Goal: Navigation & Orientation: Find specific page/section

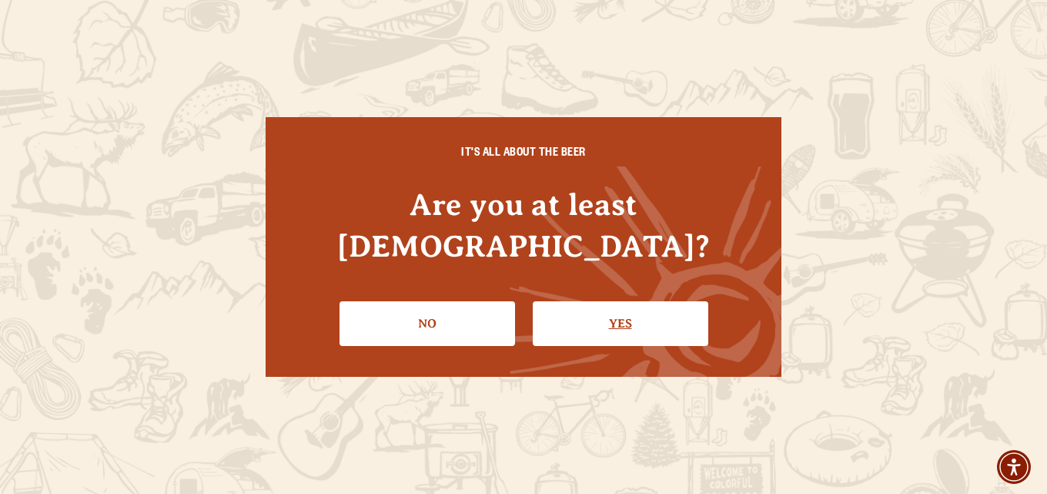
click at [646, 301] on link "Yes" at bounding box center [621, 323] width 176 height 45
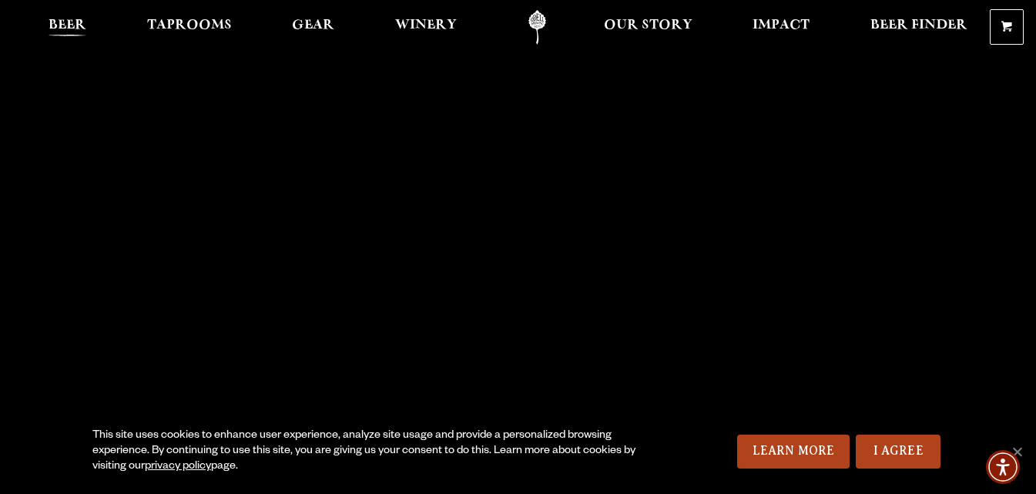
click at [65, 22] on span "Beer" at bounding box center [68, 25] width 38 height 12
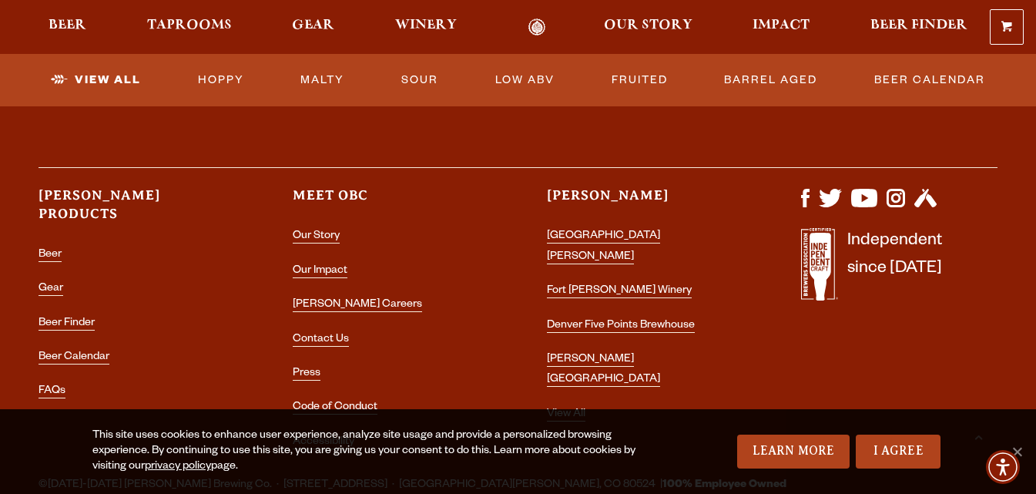
scroll to position [4005, 0]
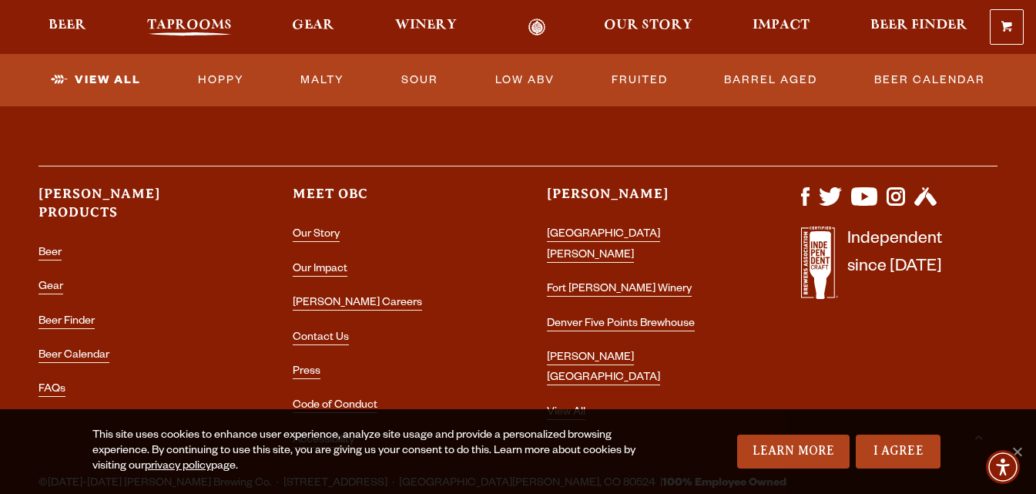
click at [183, 27] on span "Taprooms" at bounding box center [189, 25] width 85 height 12
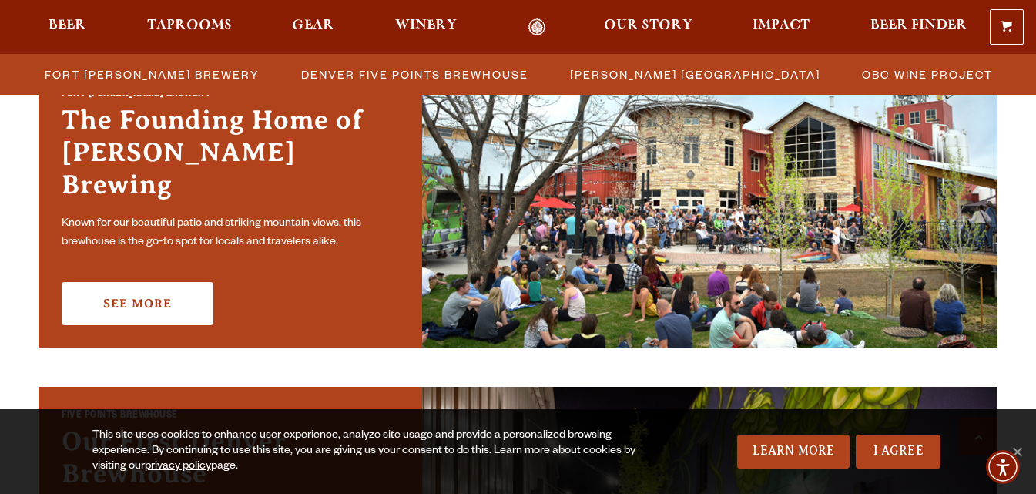
scroll to position [616, 0]
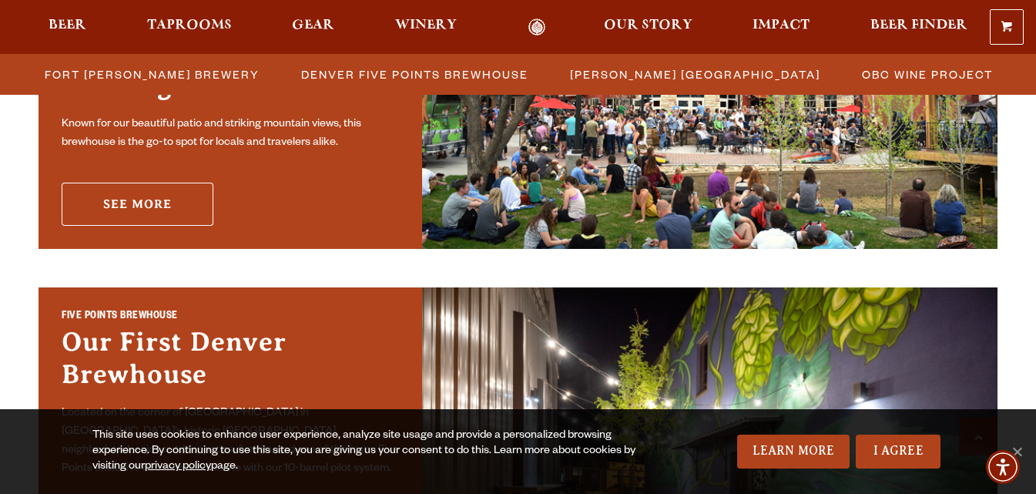
click at [164, 183] on link "See More" at bounding box center [138, 204] width 152 height 43
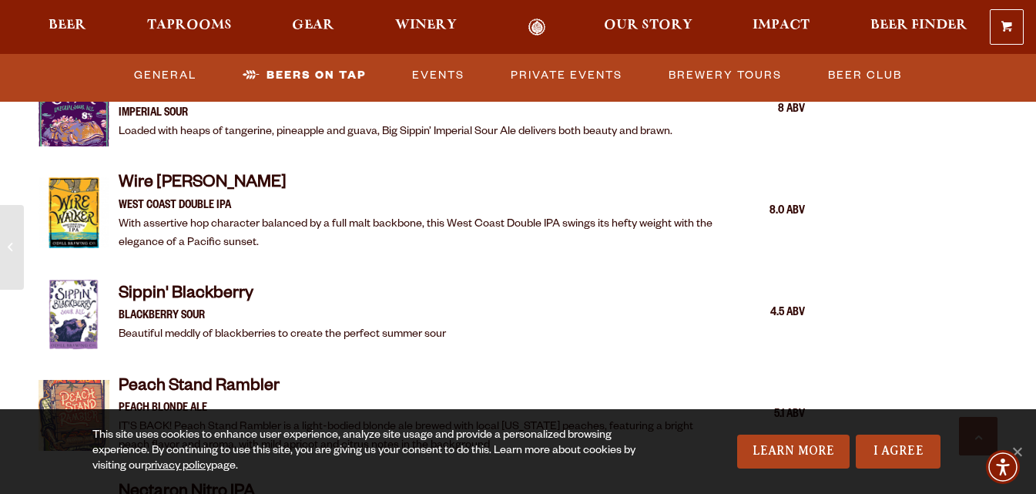
scroll to position [2465, 0]
